Goal: Check status: Check status

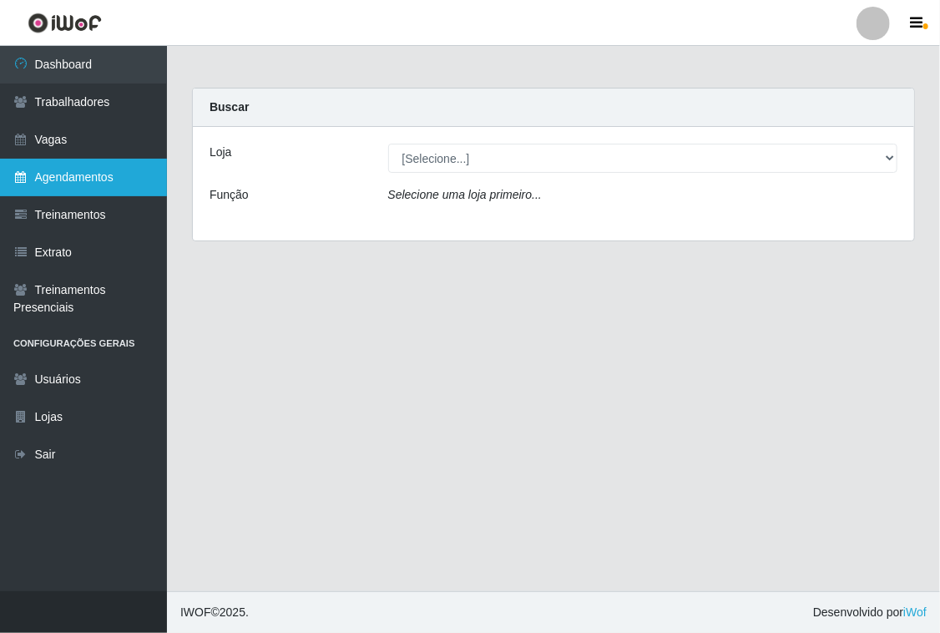
click at [126, 181] on link "Agendamentos" at bounding box center [83, 178] width 167 height 38
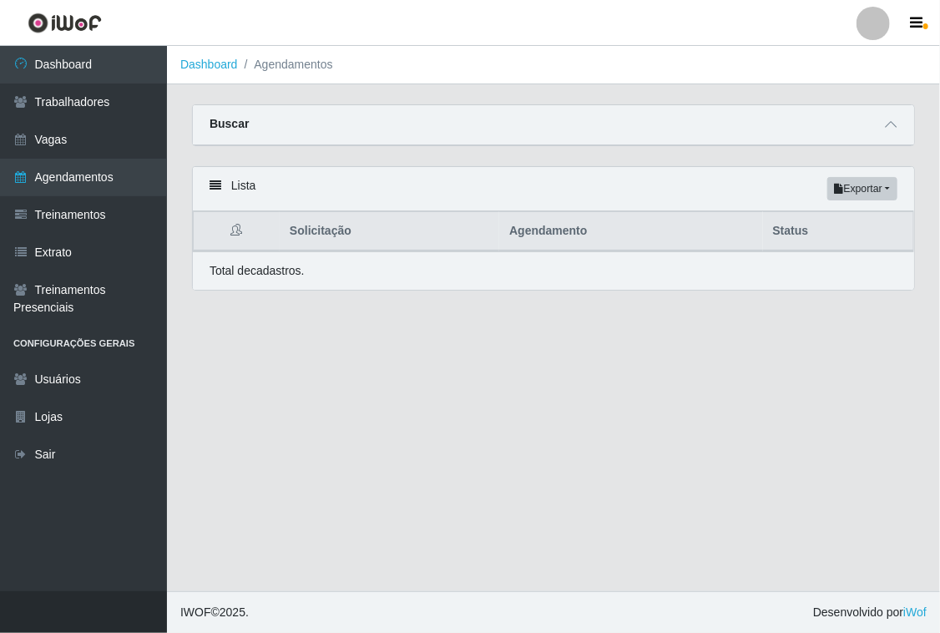
click at [887, 115] on div at bounding box center [891, 124] width 20 height 19
click at [888, 124] on icon at bounding box center [891, 125] width 12 height 12
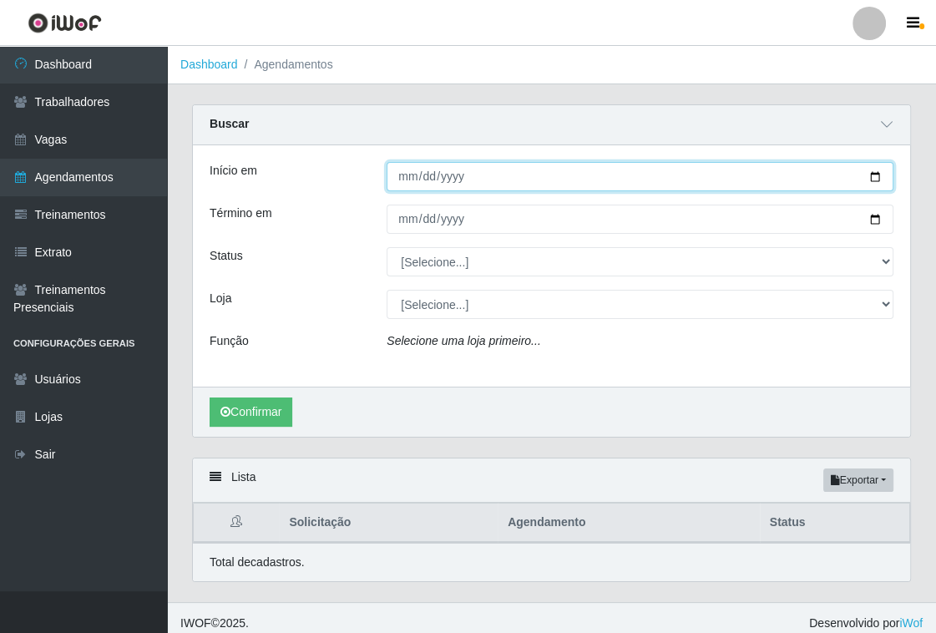
click at [404, 178] on input "Início em" at bounding box center [640, 176] width 507 height 29
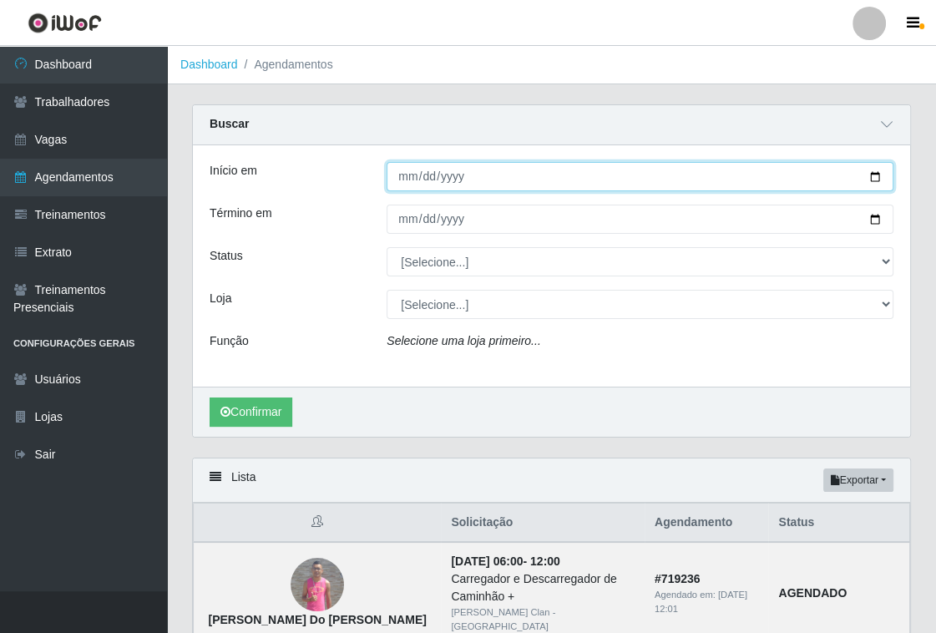
type input "2025-09-04"
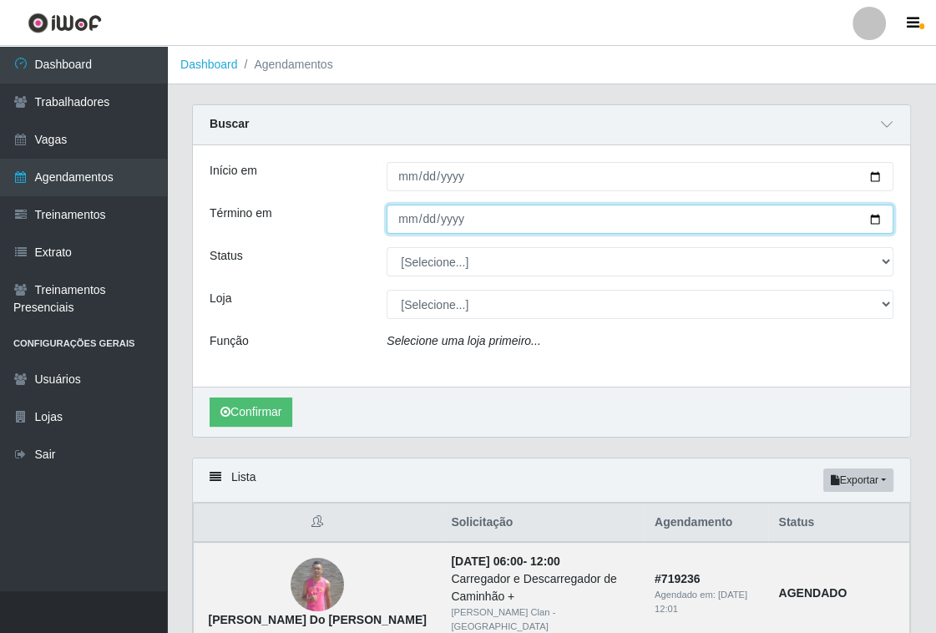
click at [410, 212] on input "Término em" at bounding box center [640, 219] width 507 height 29
type input "2025-09-04"
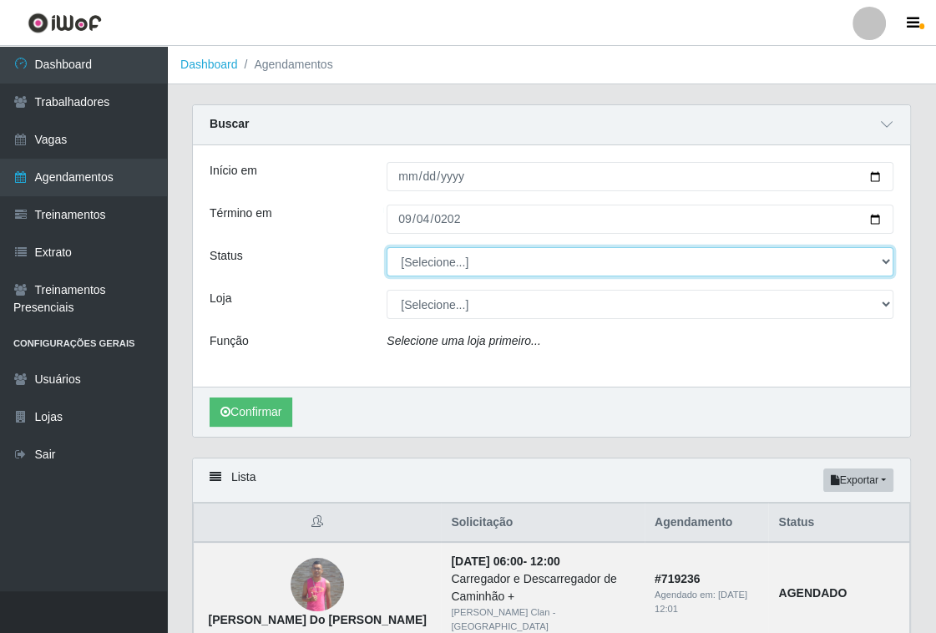
click at [424, 265] on select "[Selecione...] AGENDADO AGUARDANDO LIBERAR EM ANDAMENTO EM REVISÃO FINALIZADO C…" at bounding box center [640, 261] width 507 height 29
select select "FINALIZADO"
click at [387, 247] on select "[Selecione...] AGENDADO AGUARDANDO LIBERAR EM ANDAMENTO EM REVISÃO FINALIZADO C…" at bounding box center [640, 261] width 507 height 29
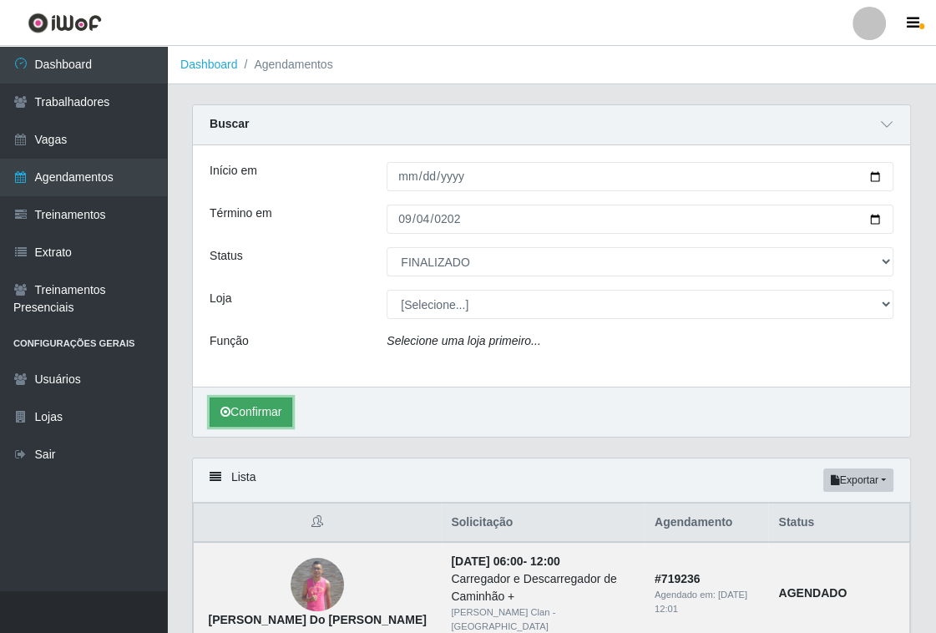
click at [257, 407] on button "Confirmar" at bounding box center [251, 411] width 83 height 29
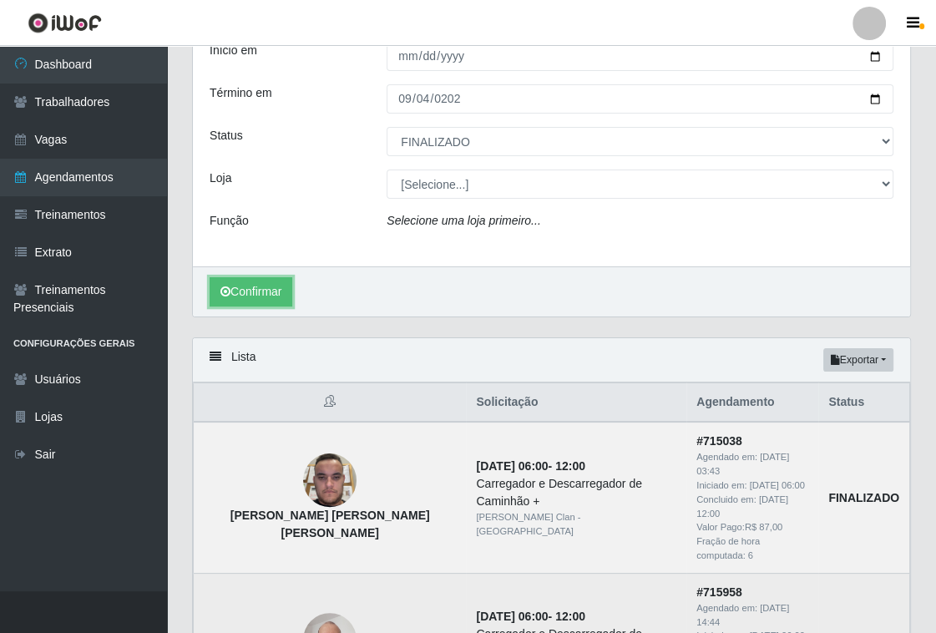
scroll to position [237, 0]
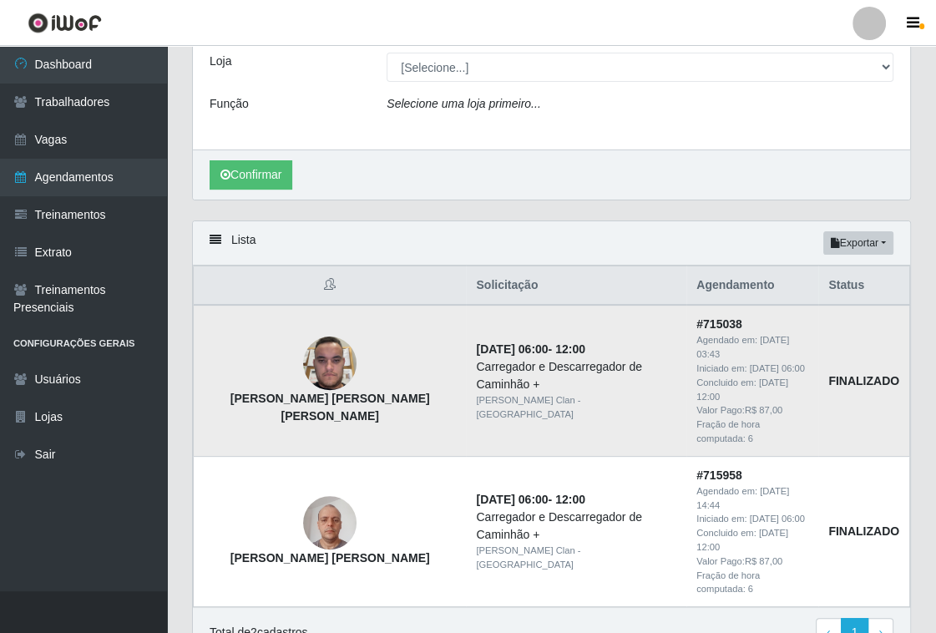
click at [244, 392] on strong "Luan Rodrigo de Lira Sousa" at bounding box center [330, 407] width 200 height 31
click at [245, 392] on strong "Luan Rodrigo de Lira Sousa" at bounding box center [330, 407] width 200 height 31
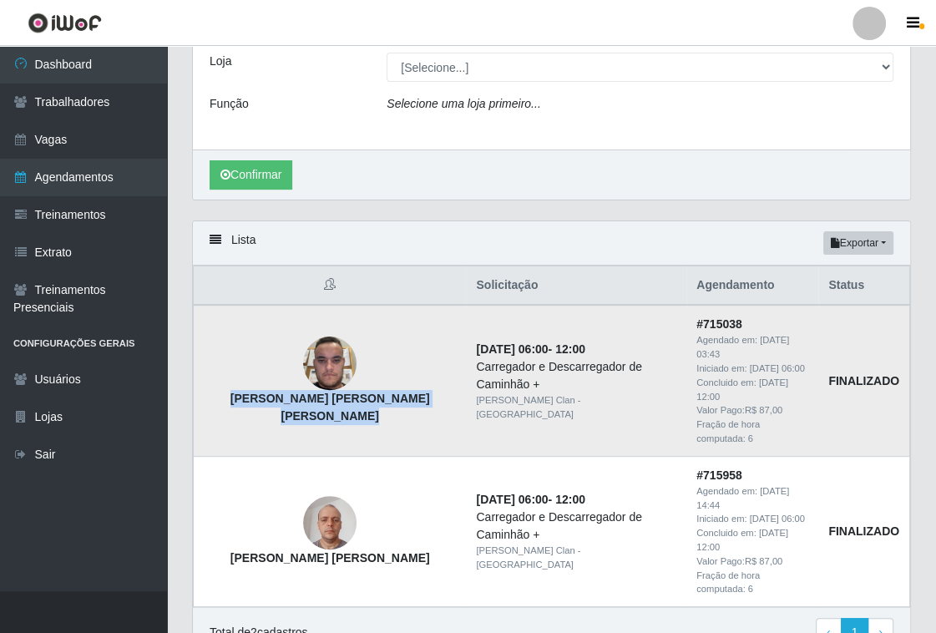
click at [245, 392] on strong "Luan Rodrigo de Lira Sousa" at bounding box center [330, 407] width 200 height 31
click at [76, 90] on link "Trabalhadores" at bounding box center [83, 102] width 167 height 38
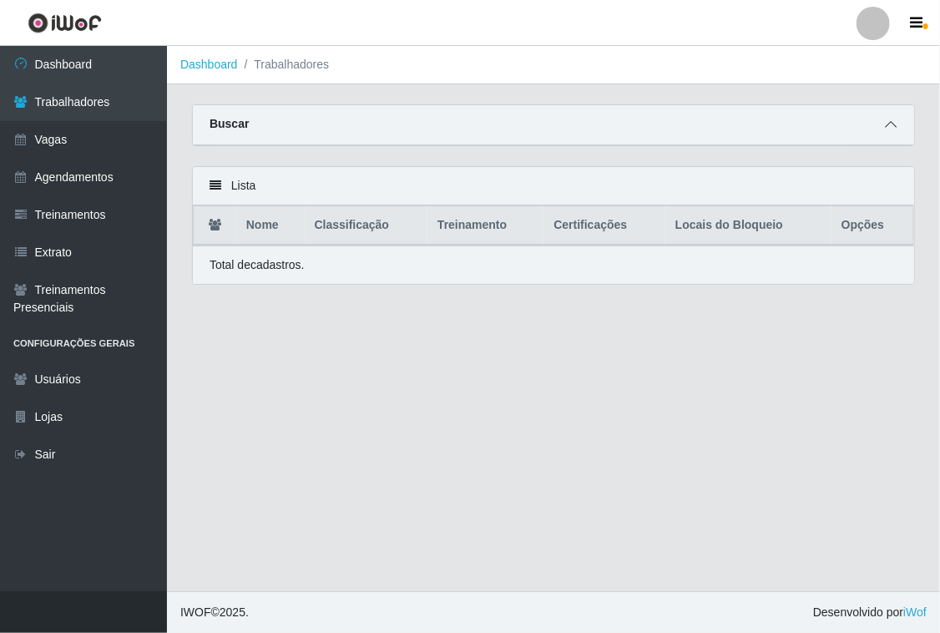
click at [896, 120] on icon at bounding box center [891, 125] width 12 height 12
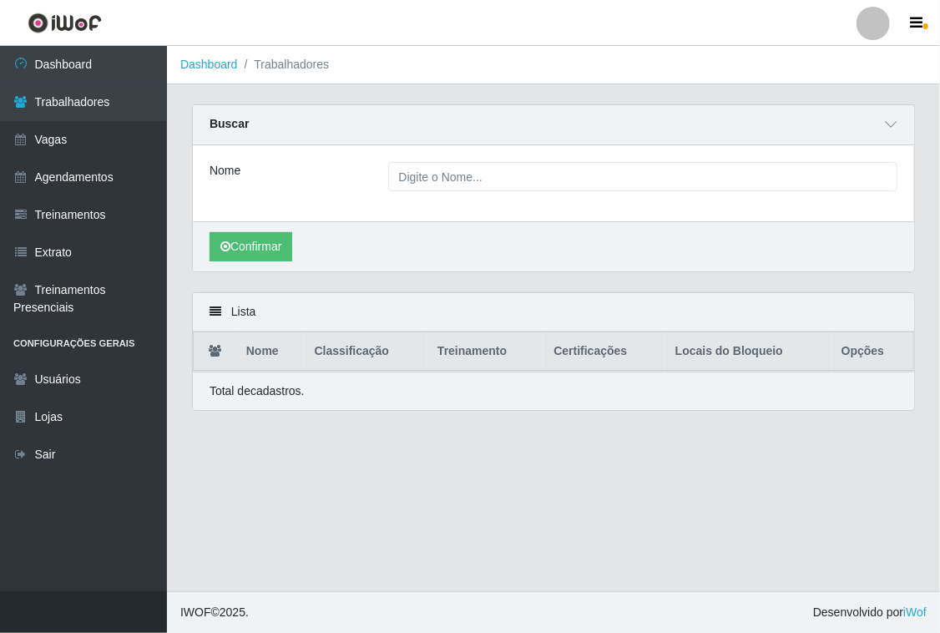
click at [584, 191] on div "Nome" at bounding box center [553, 183] width 721 height 76
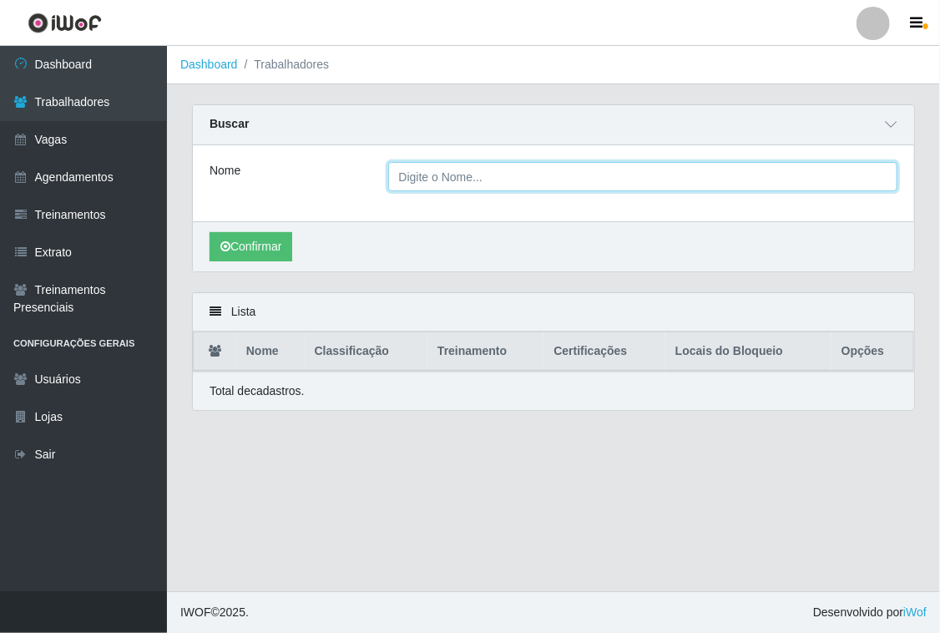
click at [584, 185] on input "Nome" at bounding box center [643, 176] width 510 height 29
paste input "Luan Rodrigo de Lira Sousa"
type input "Luan Rodrigo de Lira Sousa"
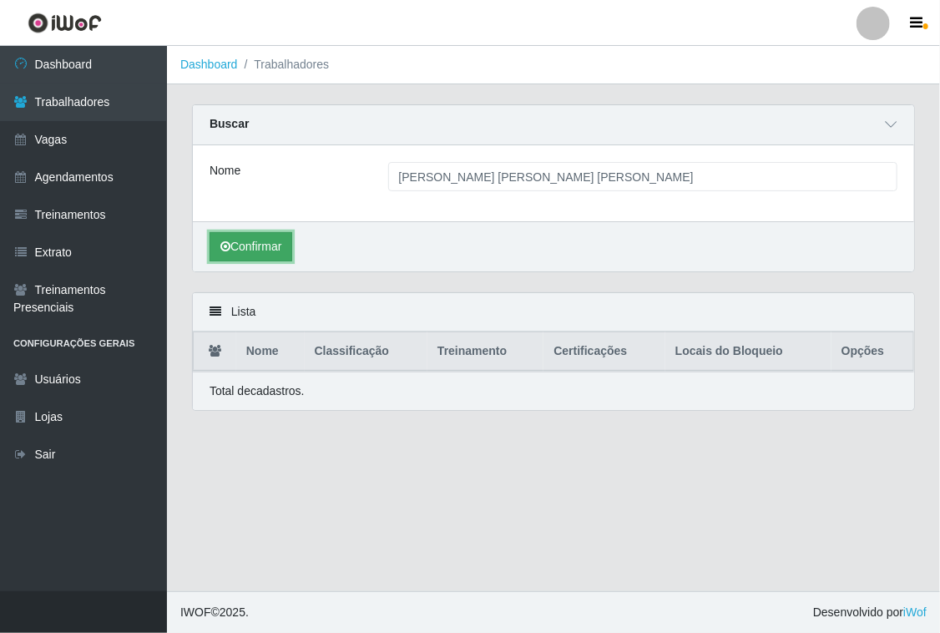
click at [266, 250] on button "Confirmar" at bounding box center [251, 246] width 83 height 29
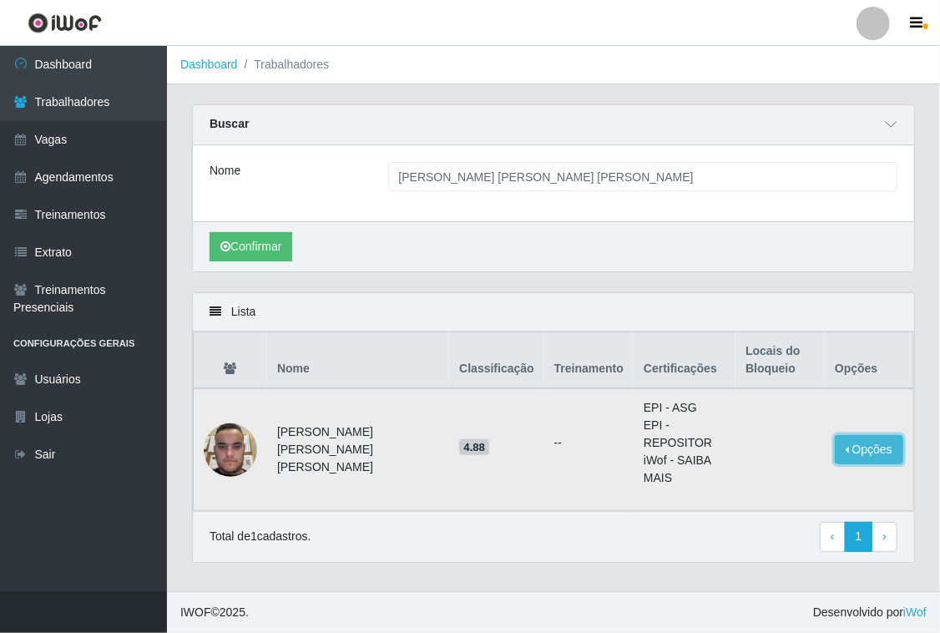
click at [889, 438] on button "Opções" at bounding box center [869, 449] width 68 height 29
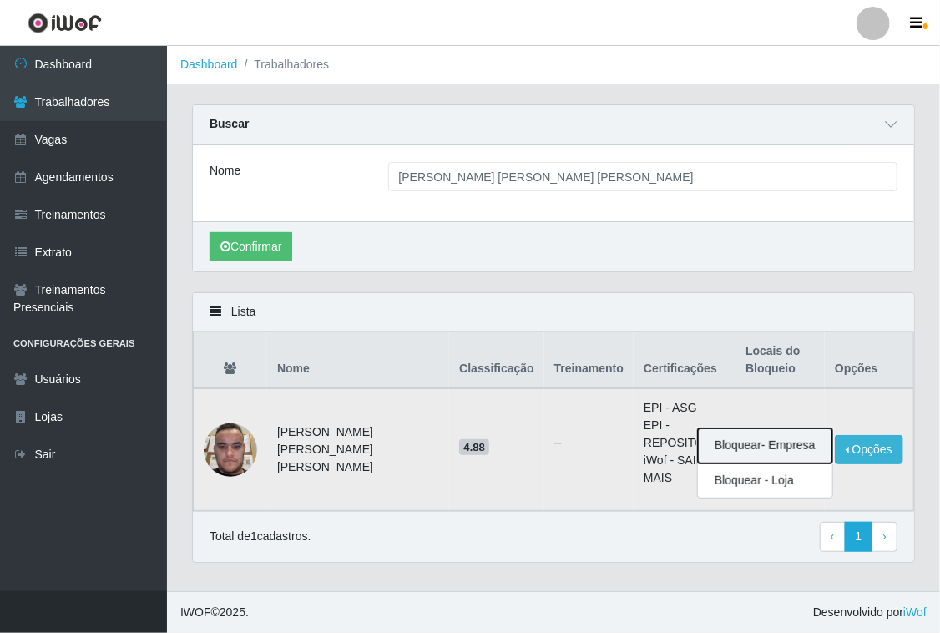
click at [786, 438] on button "Bloquear - Empresa" at bounding box center [765, 445] width 134 height 35
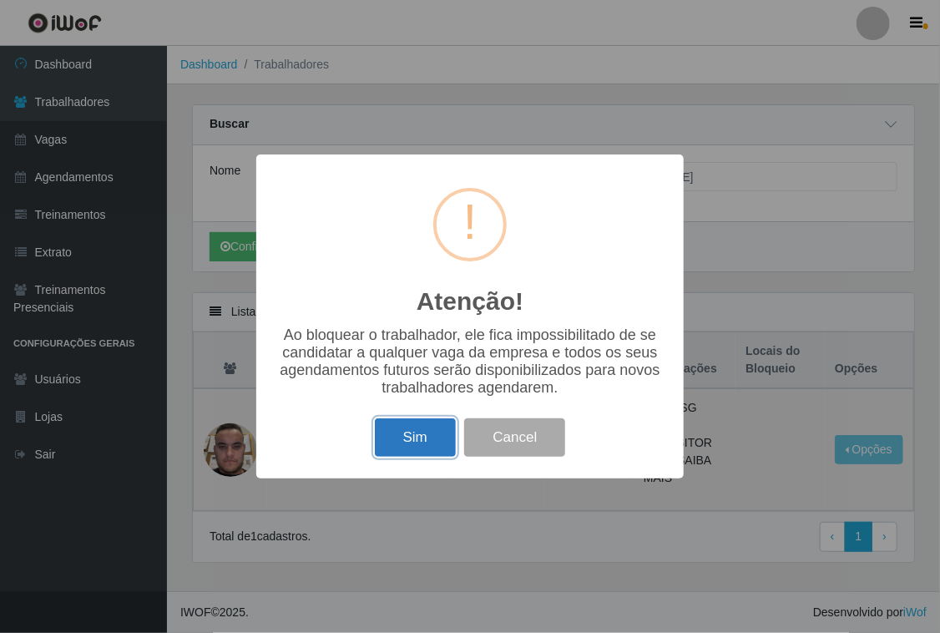
click at [431, 438] on button "Sim" at bounding box center [415, 437] width 81 height 39
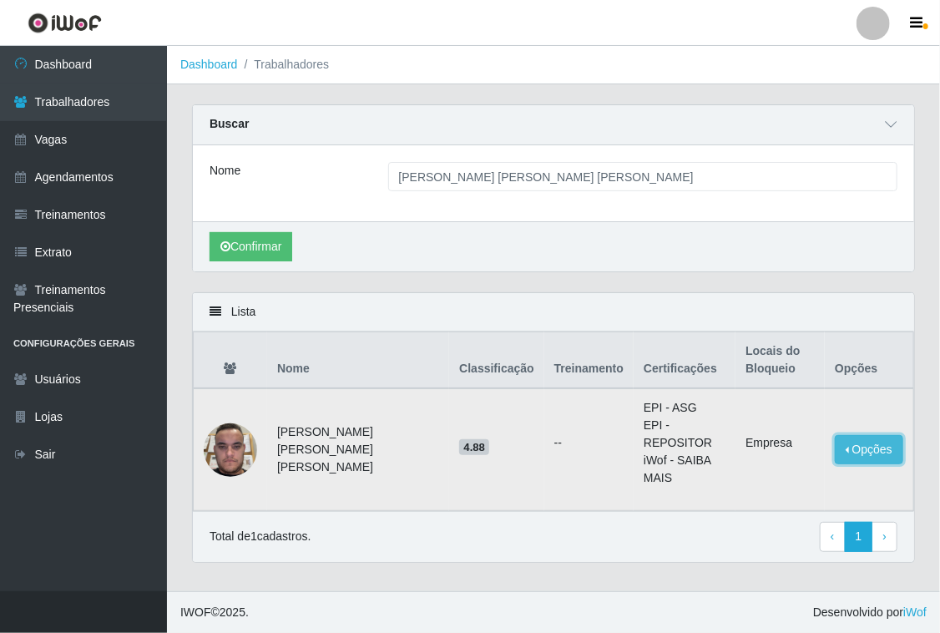
click at [883, 448] on button "Opções" at bounding box center [869, 449] width 68 height 29
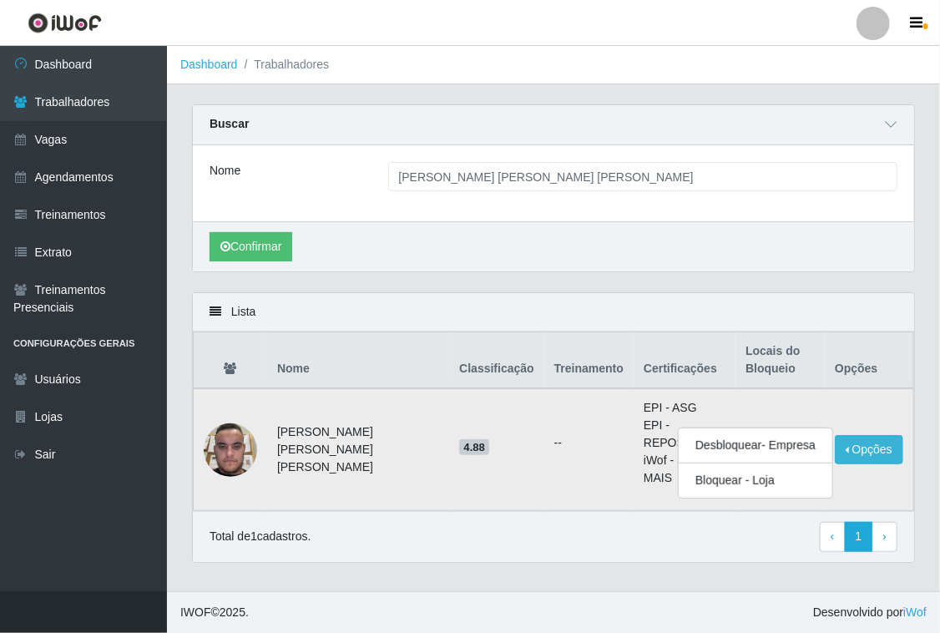
click at [554, 434] on ul "--" at bounding box center [588, 443] width 69 height 18
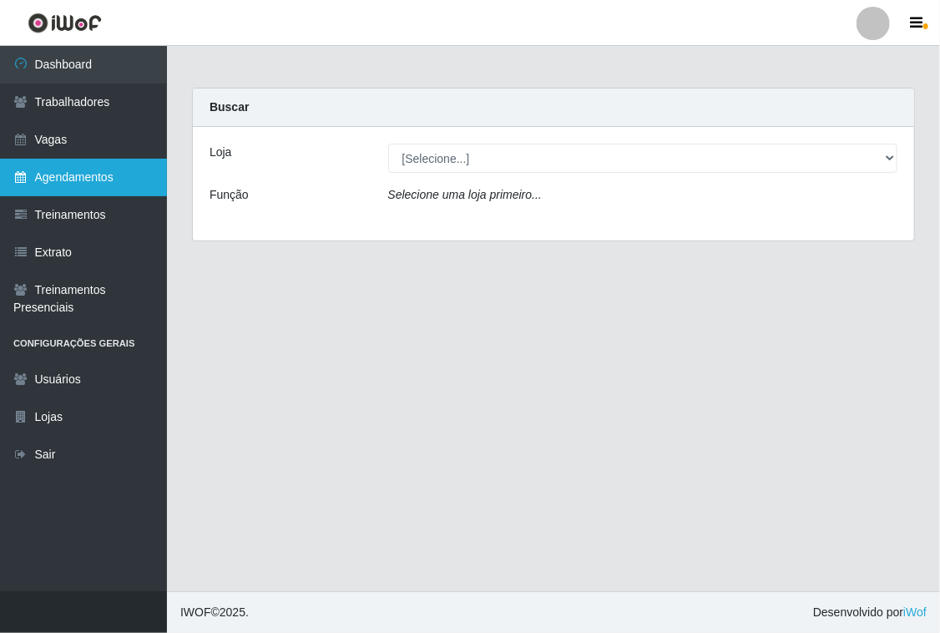
click at [80, 164] on link "Agendamentos" at bounding box center [83, 178] width 167 height 38
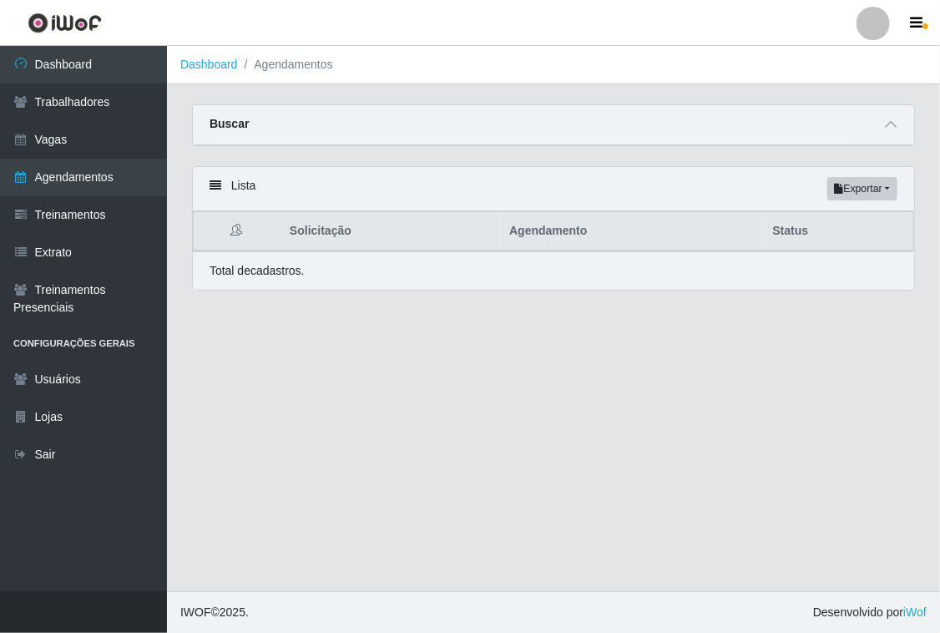
click at [903, 128] on div "Buscar" at bounding box center [553, 125] width 721 height 40
click at [882, 121] on span at bounding box center [891, 124] width 20 height 19
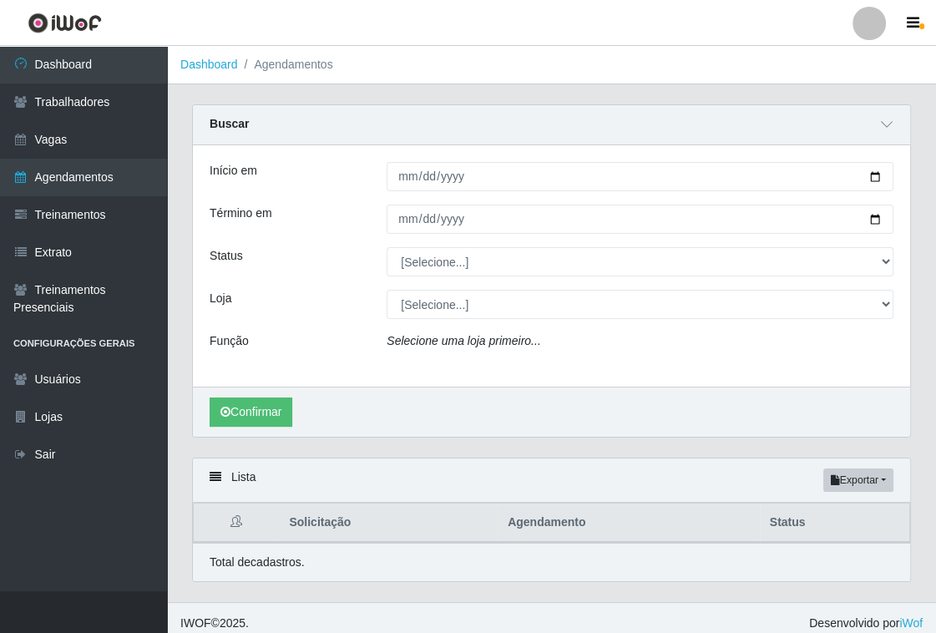
click at [409, 175] on input "Início em" at bounding box center [640, 176] width 507 height 29
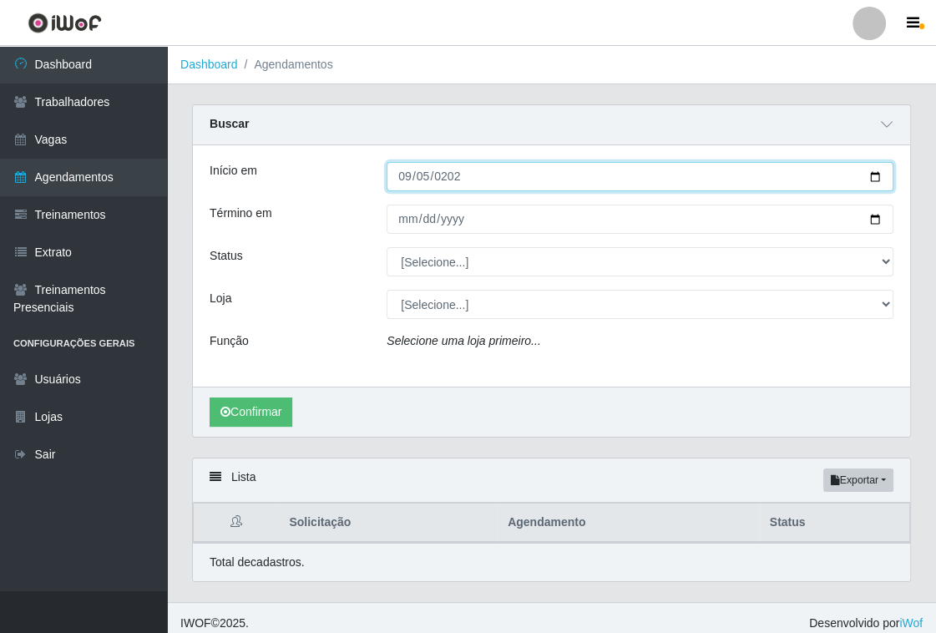
type input "[DATE]"
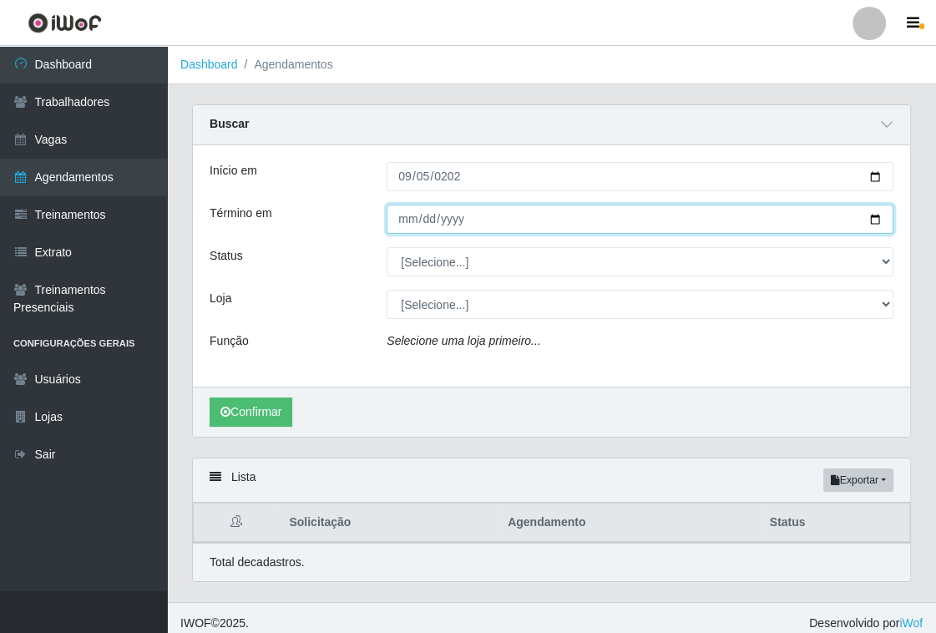
click at [411, 218] on input "Término em" at bounding box center [640, 219] width 507 height 29
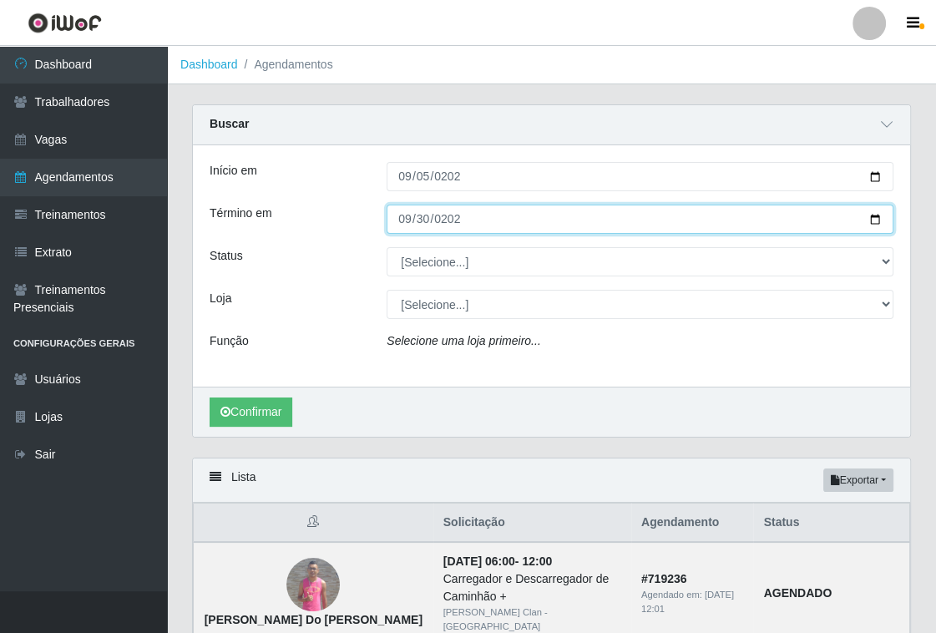
type input "[DATE]"
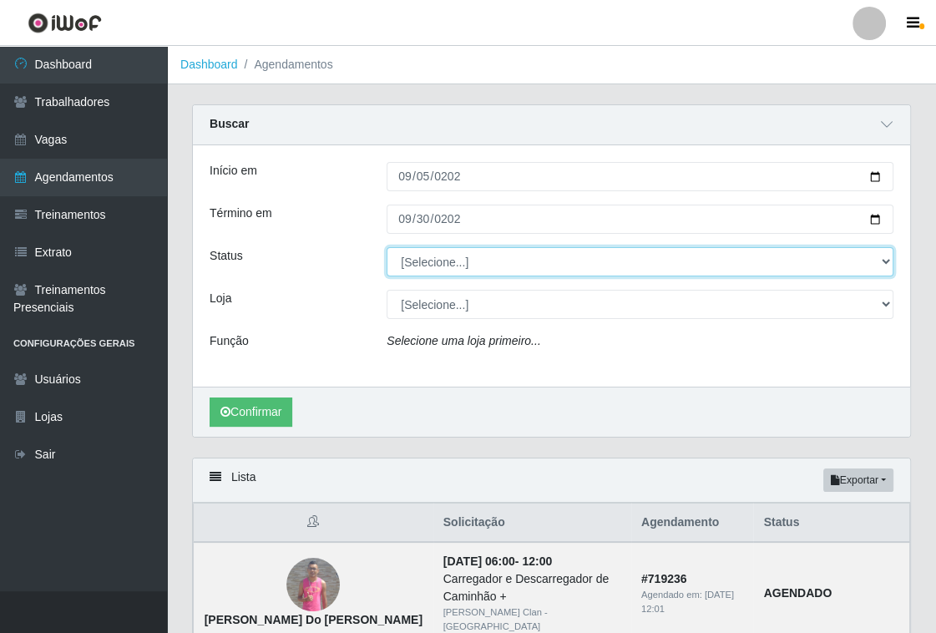
click at [401, 266] on select "[Selecione...] AGENDADO AGUARDANDO LIBERAR EM ANDAMENTO EM REVISÃO FINALIZADO C…" at bounding box center [640, 261] width 507 height 29
select select "AGENDADO"
click at [387, 247] on select "[Selecione...] AGENDADO AGUARDANDO LIBERAR EM ANDAMENTO EM REVISÃO FINALIZADO C…" at bounding box center [640, 261] width 507 height 29
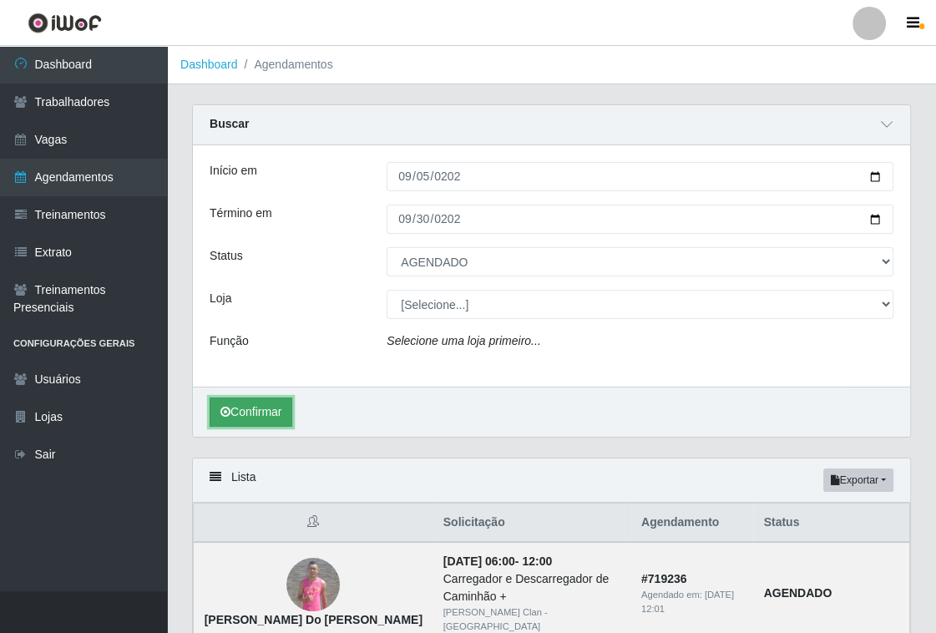
click at [286, 406] on button "Confirmar" at bounding box center [251, 411] width 83 height 29
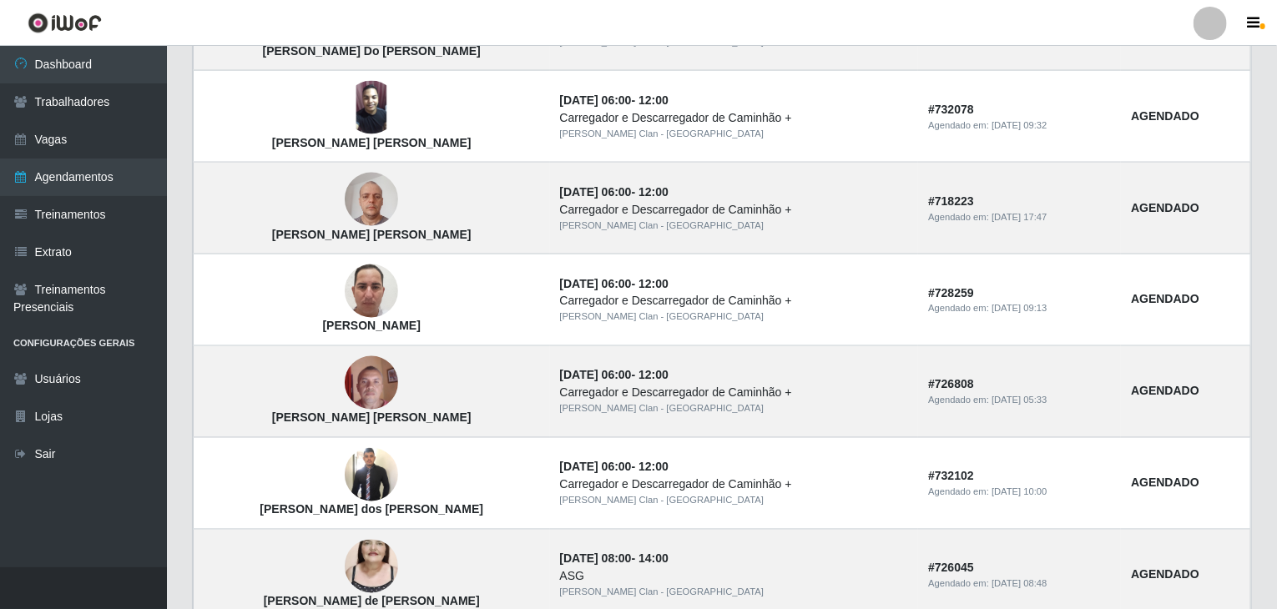
scroll to position [1419, 0]
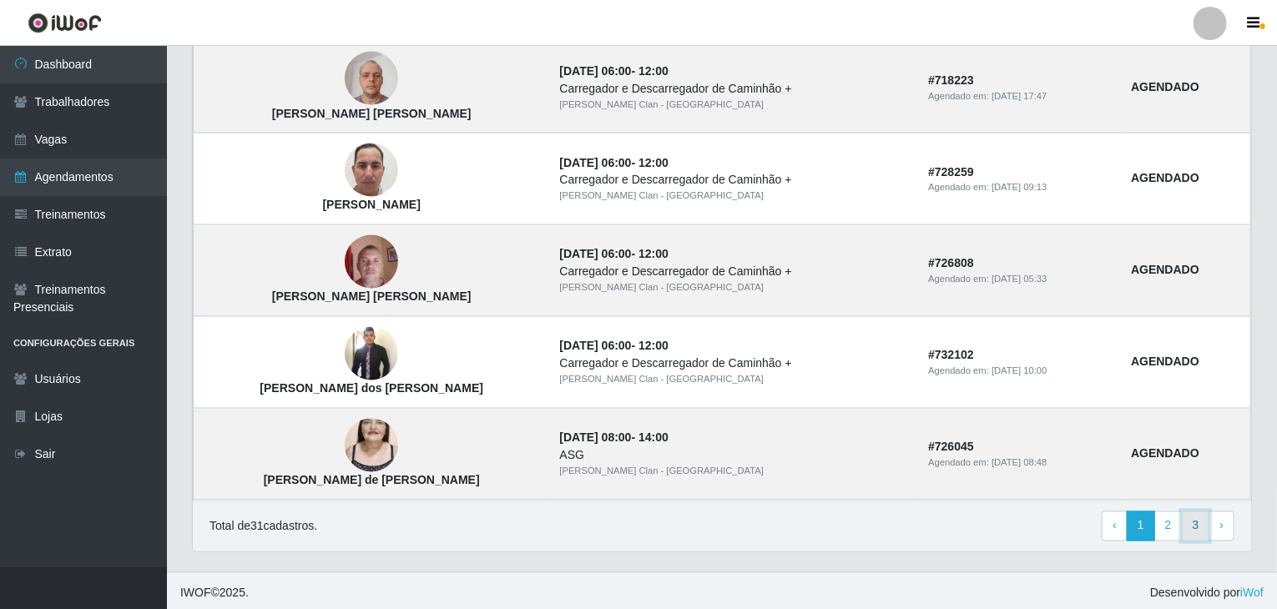
click at [939, 521] on link "3" at bounding box center [1196, 527] width 28 height 30
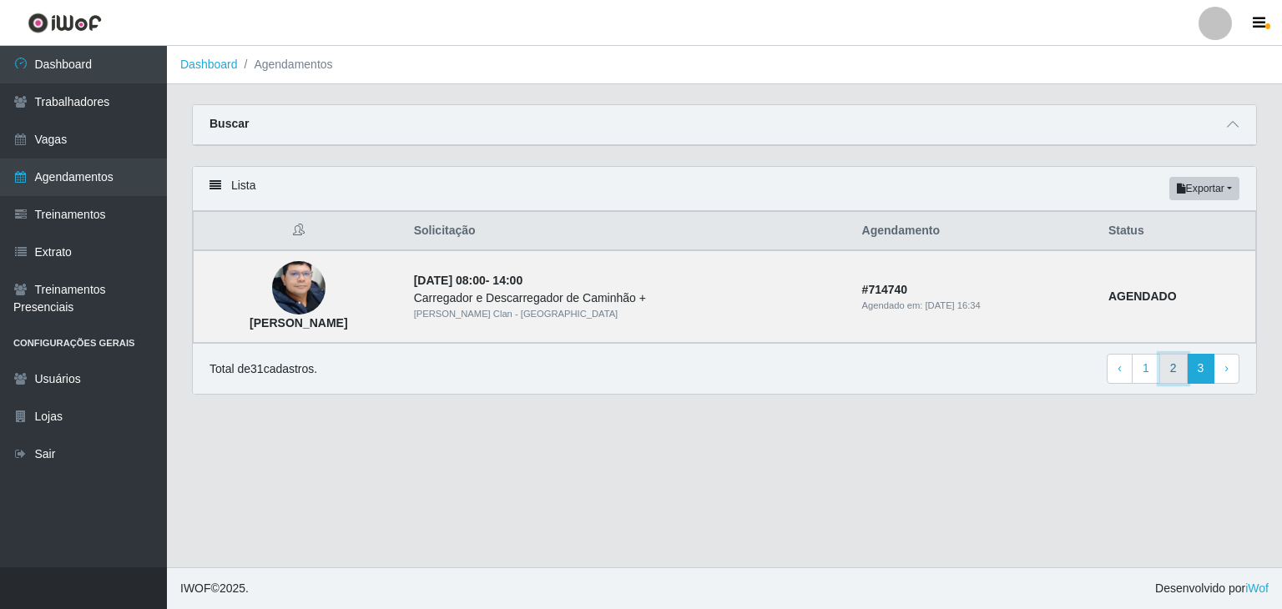
click at [1169, 375] on link "2" at bounding box center [1174, 369] width 28 height 30
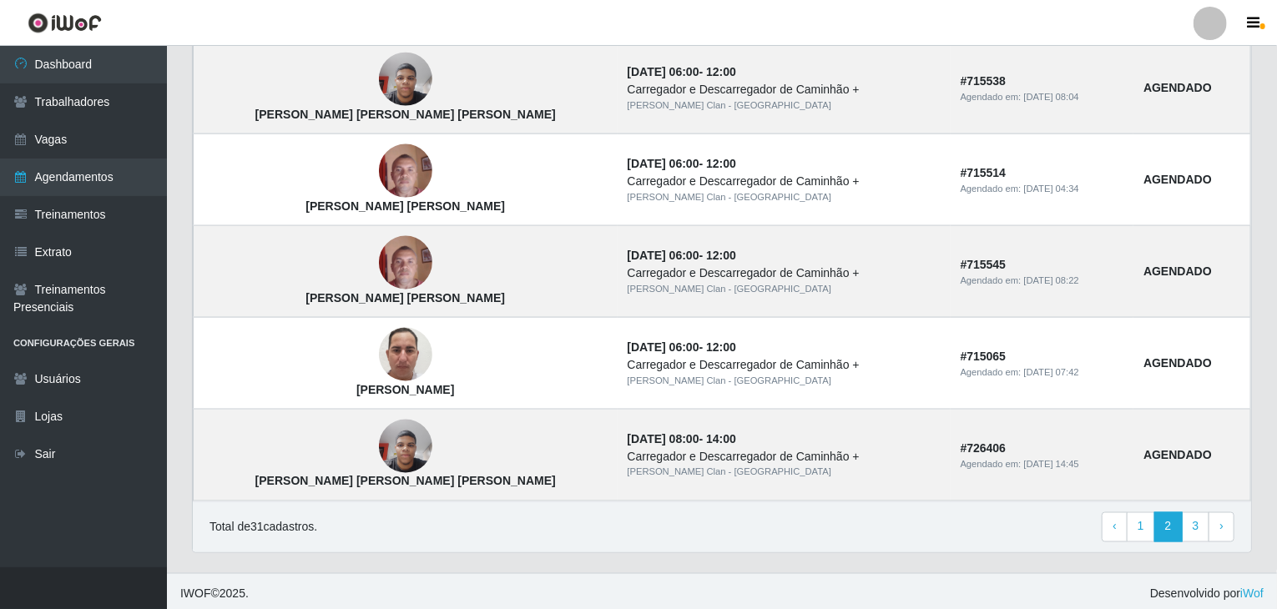
scroll to position [1129, 0]
click at [1142, 532] on link "1" at bounding box center [1141, 526] width 28 height 30
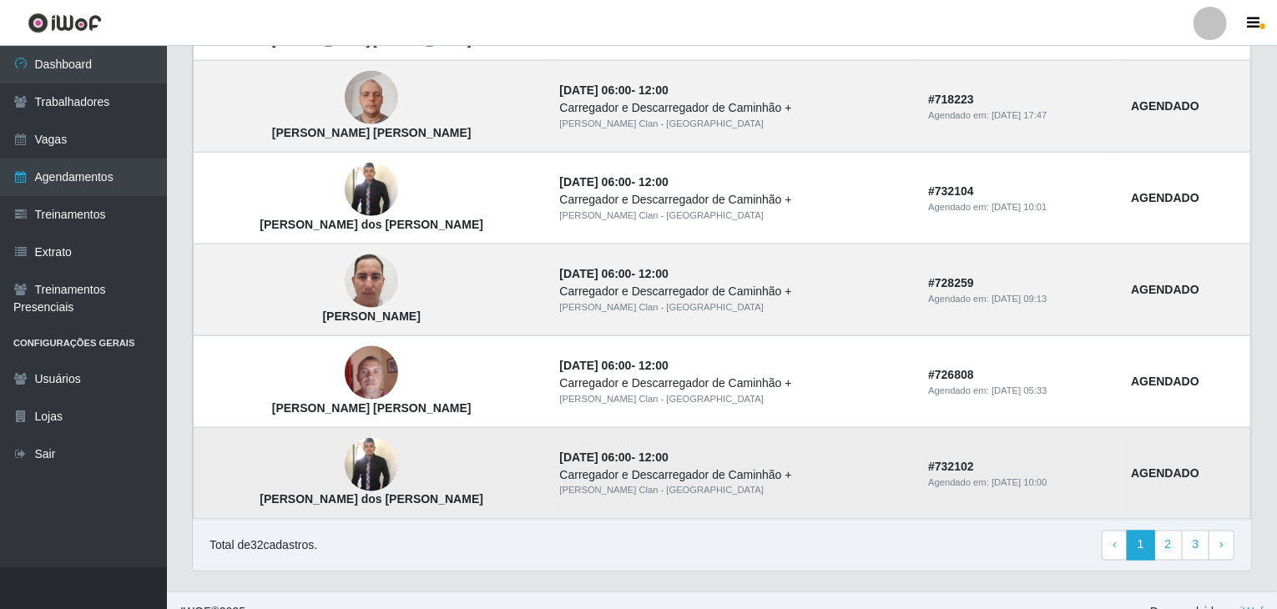
scroll to position [1129, 0]
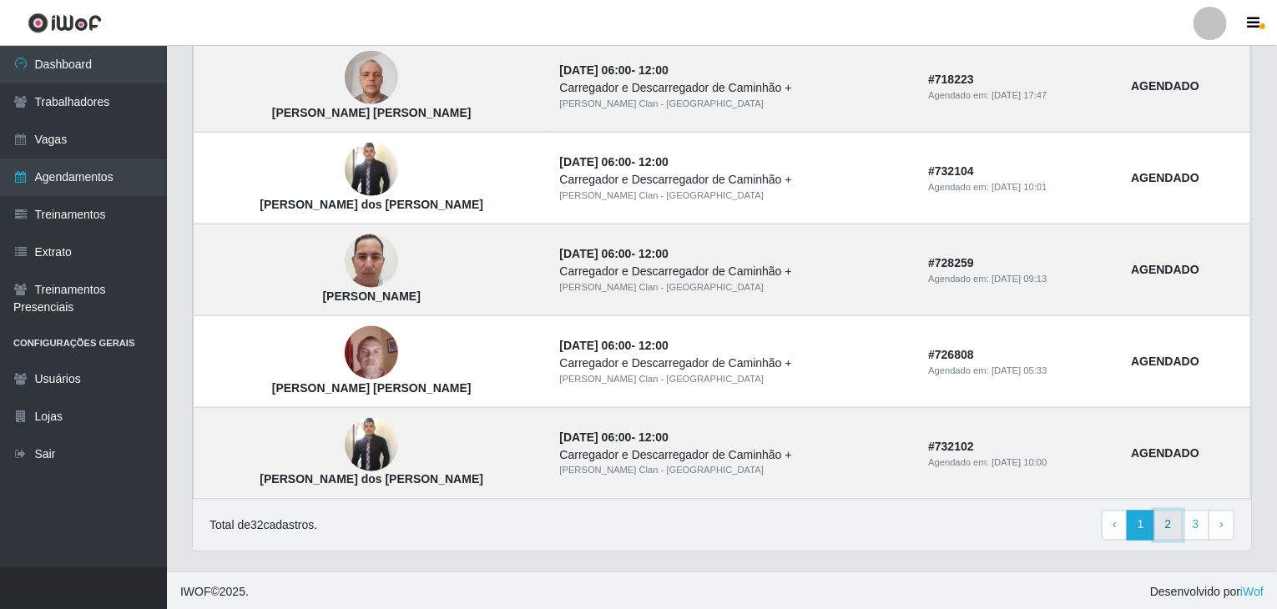
click at [1181, 518] on link "2" at bounding box center [1169, 526] width 28 height 30
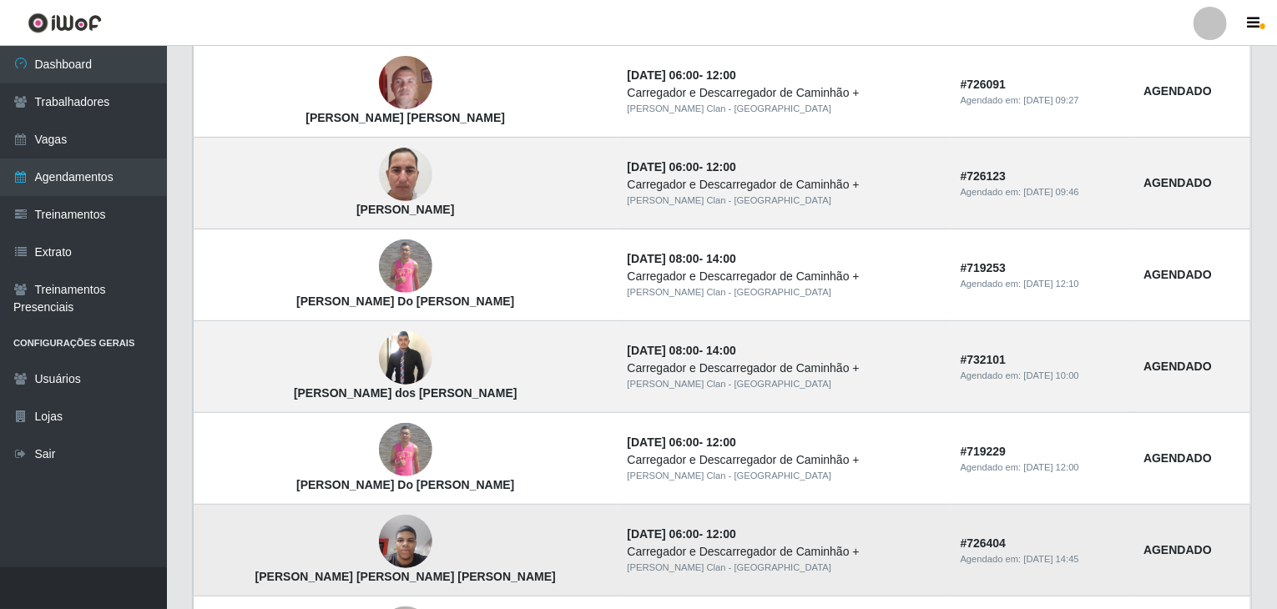
scroll to position [210, 0]
